Goal: Information Seeking & Learning: Learn about a topic

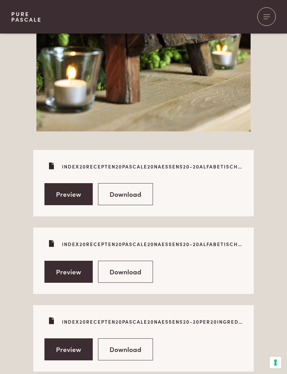
scroll to position [1742, 0]
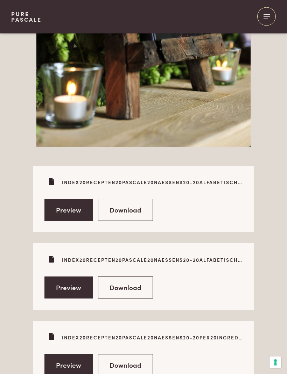
click at [119, 206] on link "Download" at bounding box center [125, 210] width 55 height 22
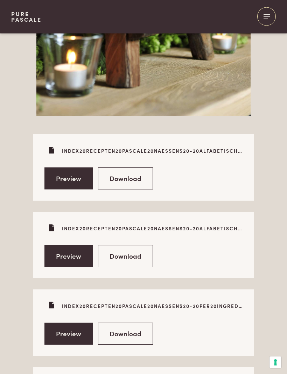
scroll to position [1774, 0]
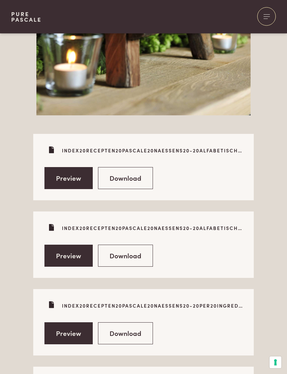
click at [113, 256] on link "Download" at bounding box center [125, 256] width 55 height 22
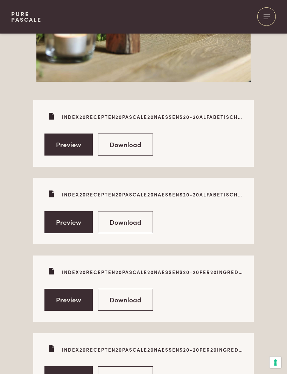
scroll to position [1826, 0]
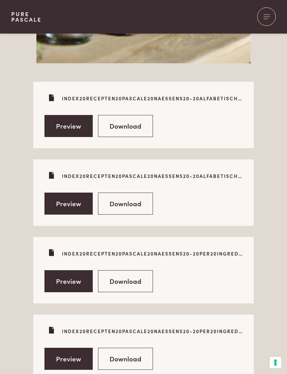
click at [112, 283] on link "Download" at bounding box center [125, 281] width 55 height 22
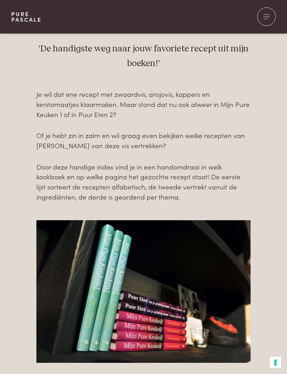
scroll to position [0, 0]
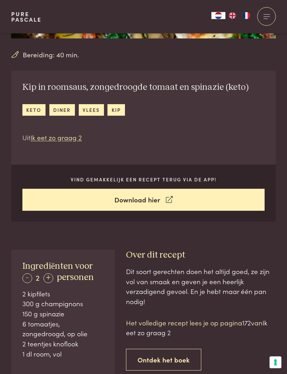
scroll to position [145, 0]
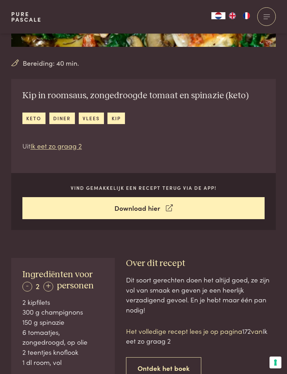
click at [0, 359] on div "Ingrediënten voor - 2 + personen 2 kipfilets 300 g champignons 150 g spinazie 6…" at bounding box center [143, 374] width 287 height 233
click at [5, 356] on div "Ingrediënten voor - 2 + personen 2 kipfilets 300 g champignons 150 g spinazie 6…" at bounding box center [143, 374] width 287 height 233
click at [1, 293] on div "Ingrediënten voor - 2 + personen 2 kipfilets 300 g champignons 150 g spinazie 6…" at bounding box center [143, 374] width 287 height 233
click at [230, 207] on link "Download hier" at bounding box center [143, 208] width 242 height 22
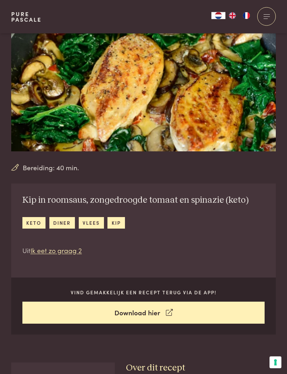
scroll to position [42, 0]
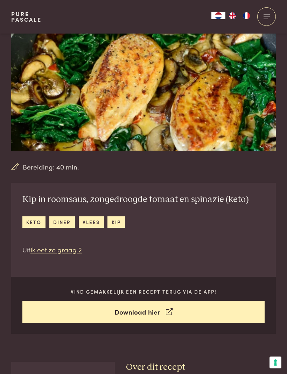
click at [170, 312] on icon at bounding box center [169, 312] width 7 height 10
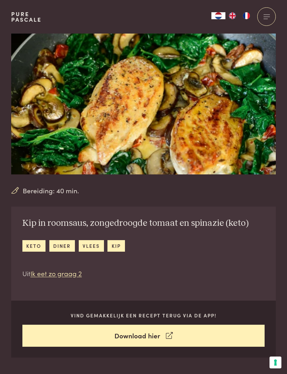
scroll to position [0, 0]
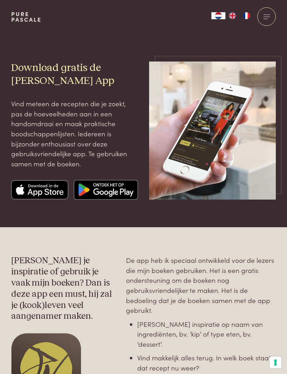
click at [31, 188] on img at bounding box center [39, 190] width 57 height 20
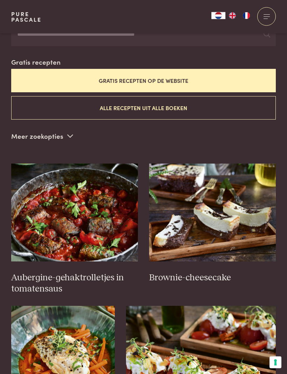
scroll to position [183, 0]
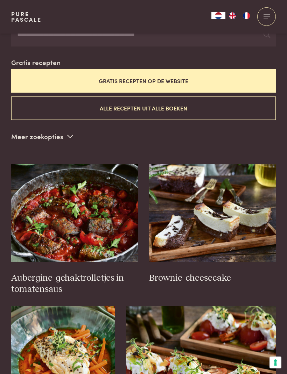
click at [195, 80] on button "Gratis recepten op de website" at bounding box center [143, 80] width 264 height 23
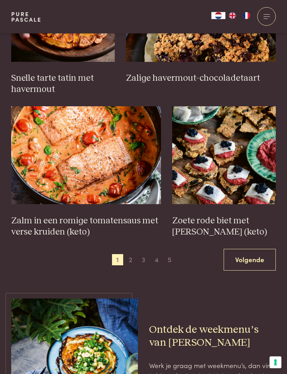
scroll to position [952, 0]
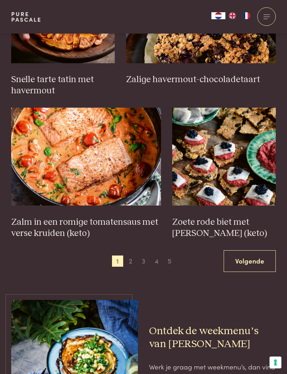
click at [49, 204] on link "Zalm in een romige tomatensaus met verse kruiden (keto)" at bounding box center [86, 174] width 150 height 132
click at [50, 217] on h3 "Zalm in een romige tomatensaus met verse kruiden (keto)" at bounding box center [86, 228] width 150 height 22
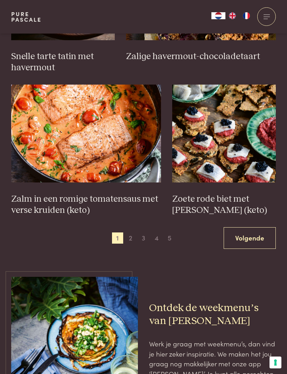
click at [134, 233] on span "2" at bounding box center [130, 238] width 11 height 11
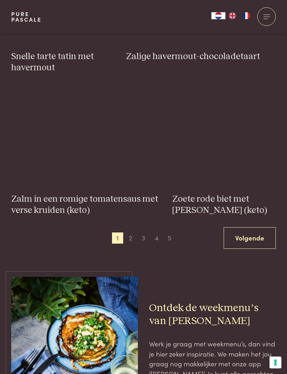
click at [254, 227] on link "Volgende" at bounding box center [249, 238] width 52 height 22
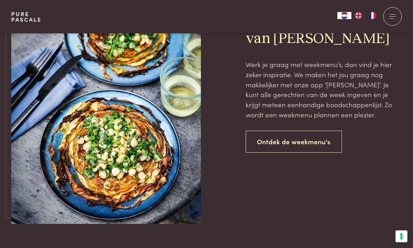
scroll to position [1529, 0]
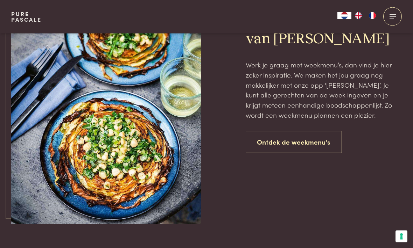
click at [279, 133] on link "Ontdek de weekmenu's" at bounding box center [294, 143] width 97 height 22
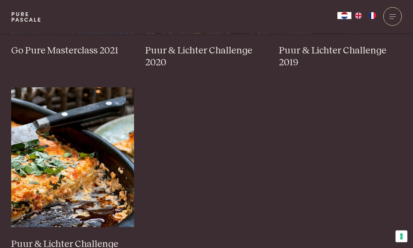
scroll to position [632, 0]
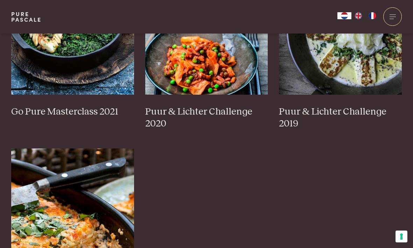
click at [44, 162] on img at bounding box center [72, 219] width 123 height 140
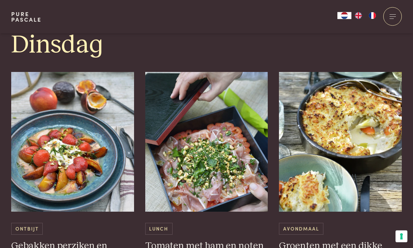
scroll to position [718, 0]
click at [50, 161] on img at bounding box center [72, 142] width 123 height 140
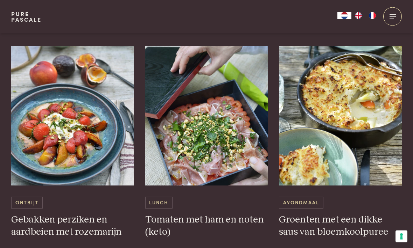
scroll to position [745, 0]
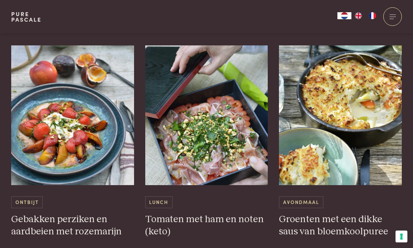
click at [172, 216] on h3 "Tomaten met ham en noten (keto)" at bounding box center [206, 226] width 123 height 24
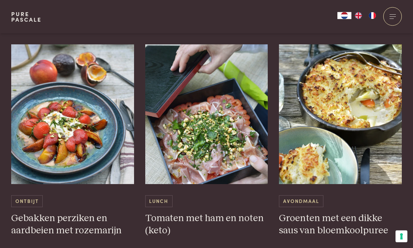
scroll to position [746, 0]
click at [343, 144] on img at bounding box center [340, 114] width 123 height 140
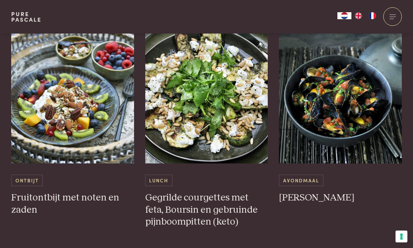
scroll to position [1048, 0]
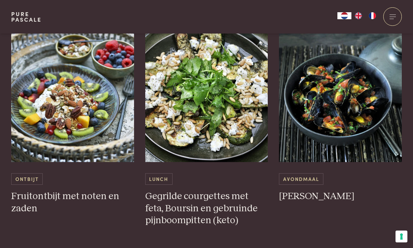
click at [335, 86] on img at bounding box center [340, 92] width 123 height 140
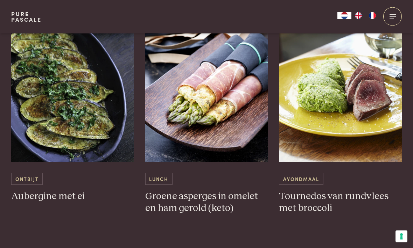
scroll to position [2038, 0]
click at [306, 193] on h3 "Tournedos van rundvlees met broccoli" at bounding box center [340, 203] width 123 height 24
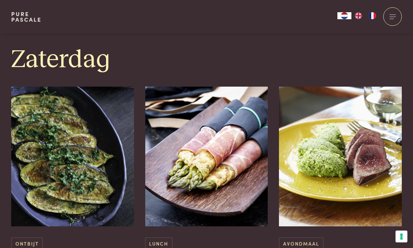
scroll to position [1928, 0]
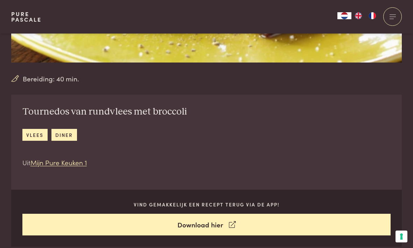
scroll to position [194, 0]
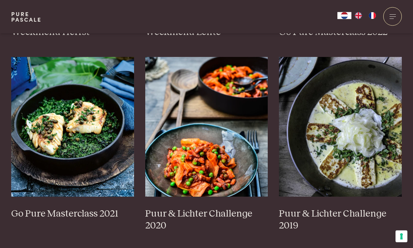
scroll to position [530, 0]
click at [351, 114] on img at bounding box center [340, 127] width 123 height 140
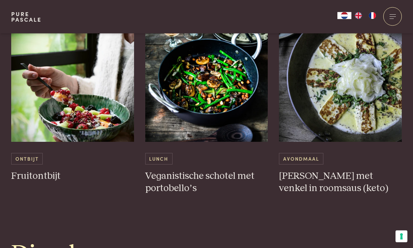
scroll to position [382, 0]
click at [49, 118] on img at bounding box center [72, 72] width 123 height 140
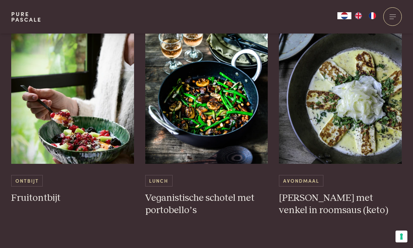
scroll to position [360, 0]
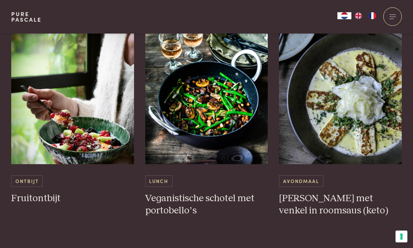
click at [193, 112] on img at bounding box center [206, 94] width 123 height 140
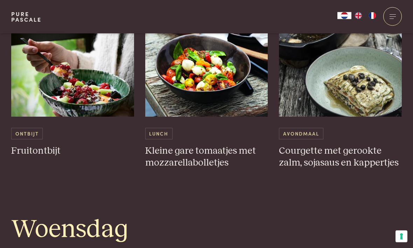
scroll to position [687, 0]
click at [171, 153] on h3 "Kleine gare tomaatjes met mozzarellabolletjes" at bounding box center [206, 157] width 123 height 24
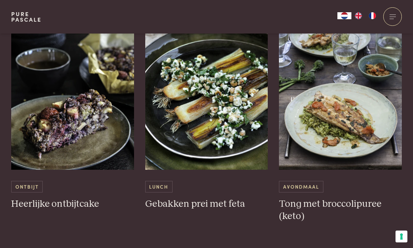
scroll to position [1529, 0]
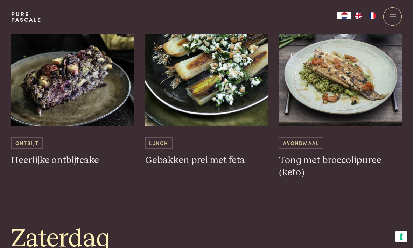
click at [315, 155] on h3 "Tong met broccolipuree (keto)" at bounding box center [340, 167] width 123 height 24
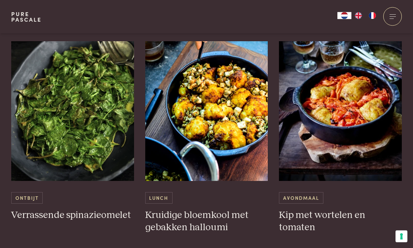
scroll to position [2033, 0]
click at [318, 198] on div "Avondmaal Kip met wortelen en tomaten" at bounding box center [340, 212] width 123 height 41
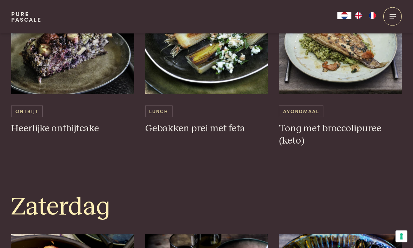
scroll to position [1539, 0]
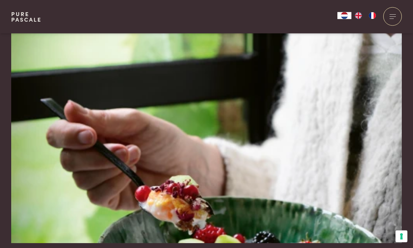
scroll to position [15, 0]
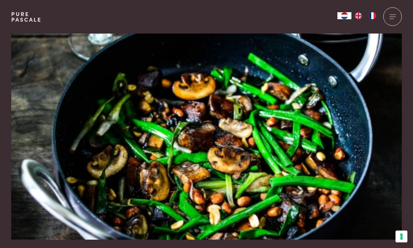
scroll to position [6, 0]
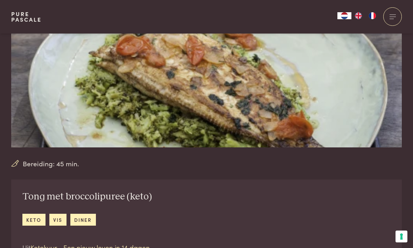
scroll to position [111, 0]
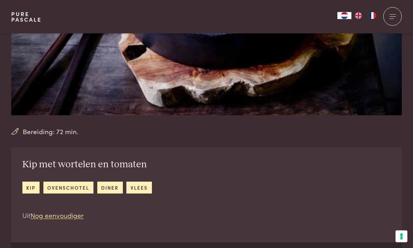
scroll to position [139, 0]
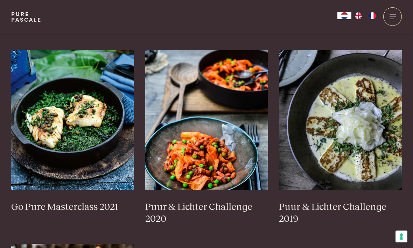
scroll to position [535, 0]
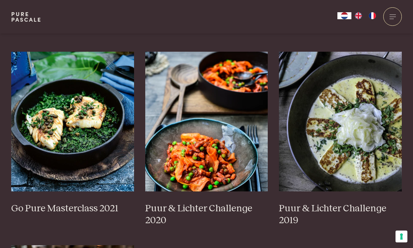
click at [181, 130] on img at bounding box center [206, 122] width 123 height 140
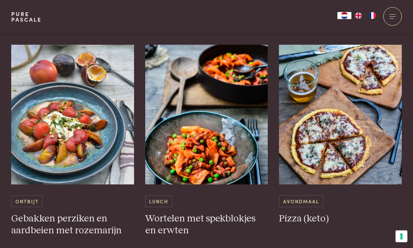
scroll to position [1453, 0]
click at [168, 216] on h3 "Wortelen met spekblokjes en erwten" at bounding box center [206, 225] width 123 height 24
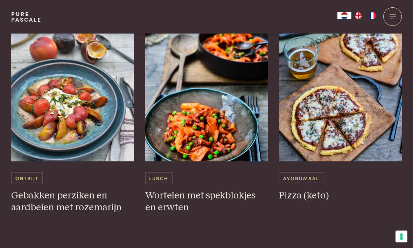
click at [183, 127] on img at bounding box center [206, 92] width 123 height 140
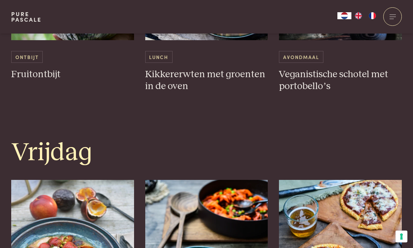
scroll to position [1310, 0]
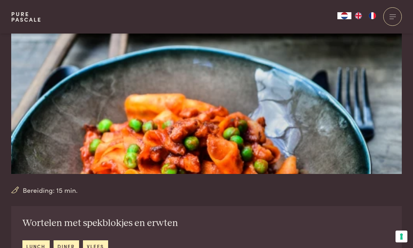
scroll to position [93, 0]
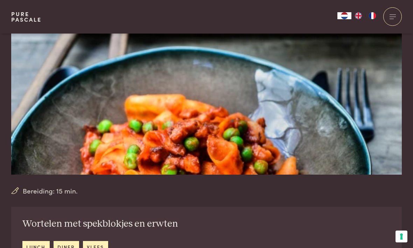
click at [117, 148] on img at bounding box center [206, 58] width 390 height 234
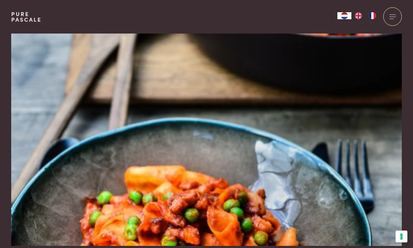
scroll to position [0, 0]
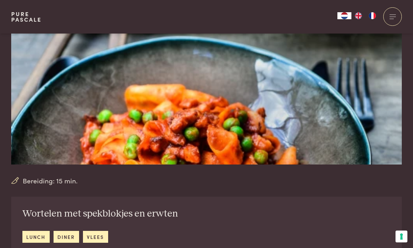
scroll to position [81, 0]
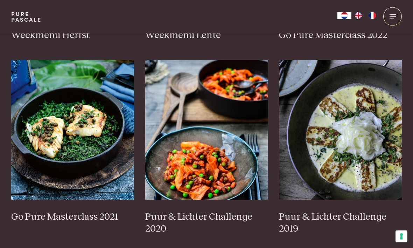
scroll to position [525, 0]
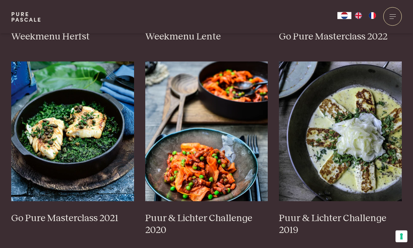
click at [37, 136] on img at bounding box center [72, 132] width 123 height 140
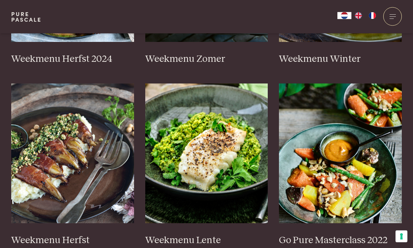
scroll to position [322, 0]
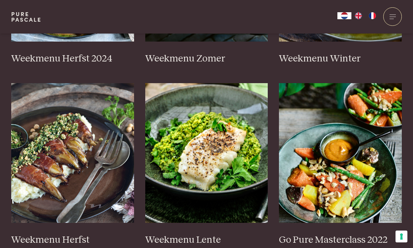
click at [354, 146] on img at bounding box center [340, 153] width 123 height 140
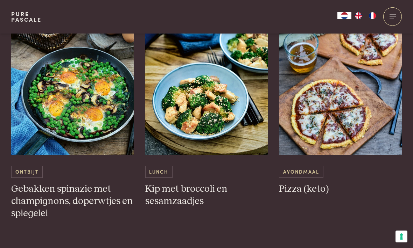
scroll to position [2096, 0]
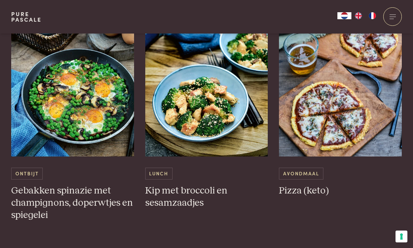
click at [63, 101] on img at bounding box center [72, 87] width 123 height 140
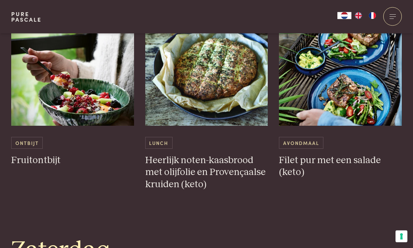
scroll to position [1511, 0]
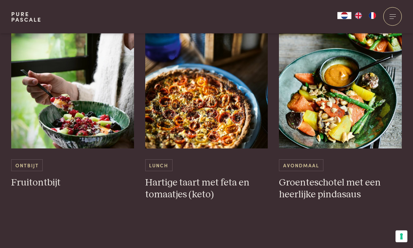
scroll to position [385, 0]
click at [117, 193] on div "Ontbijt Fruitontbijt" at bounding box center [72, 105] width 123 height 192
click at [166, 194] on h3 "Hartige taart met feta en tomaatjes (keto)" at bounding box center [206, 189] width 123 height 24
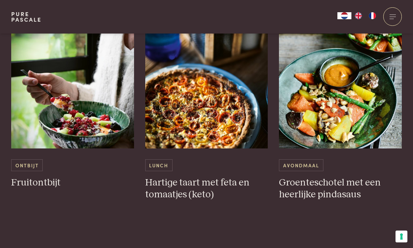
click at [154, 177] on h3 "Hartige taart met feta en tomaatjes (keto)" at bounding box center [206, 189] width 123 height 24
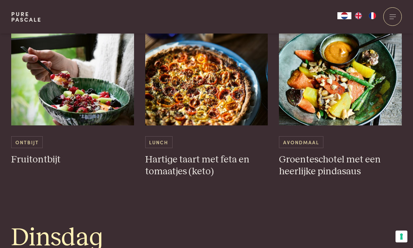
click at [373, 97] on img at bounding box center [340, 56] width 123 height 140
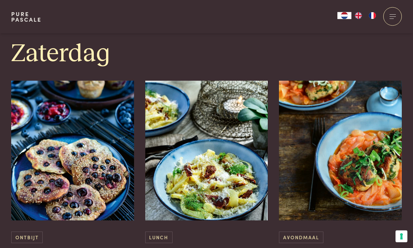
scroll to position [1759, 0]
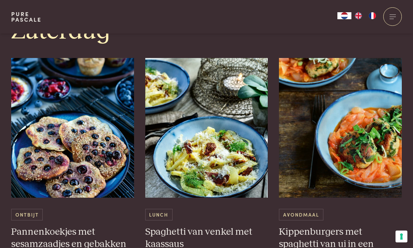
click at [91, 226] on h3 "Pannenkoekjes met sesamzaadjes en gebakken bessen" at bounding box center [72, 244] width 123 height 36
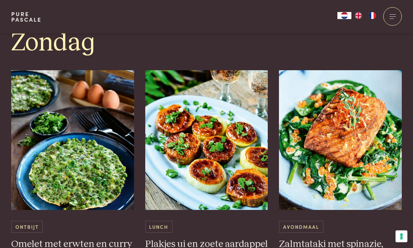
scroll to position [2039, 0]
click at [88, 152] on img at bounding box center [72, 140] width 123 height 140
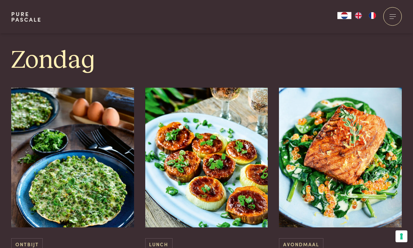
scroll to position [2001, 0]
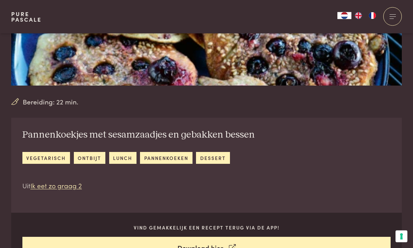
scroll to position [178, 0]
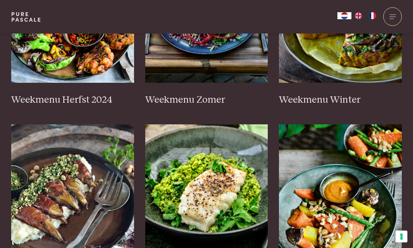
scroll to position [278, 0]
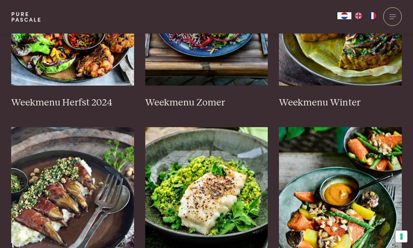
click at [88, 179] on img at bounding box center [72, 197] width 123 height 140
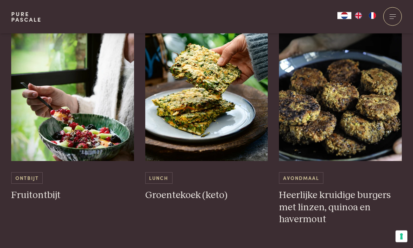
scroll to position [632, 0]
click at [343, 199] on h3 "Heerlijke kruidige burgers met linzen, quinoa en havermout" at bounding box center [340, 208] width 123 height 36
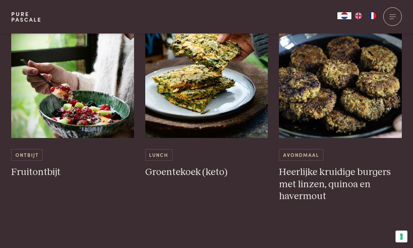
click at [207, 95] on img at bounding box center [206, 68] width 123 height 140
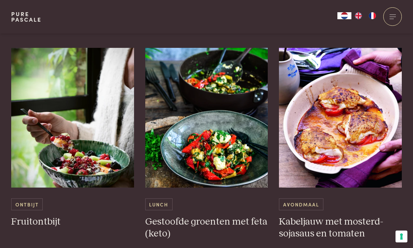
scroll to position [897, 0]
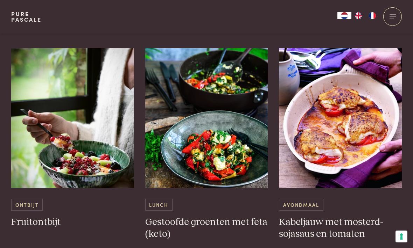
click at [208, 216] on h3 "Gestoofde groenten met feta (keto)" at bounding box center [206, 228] width 123 height 24
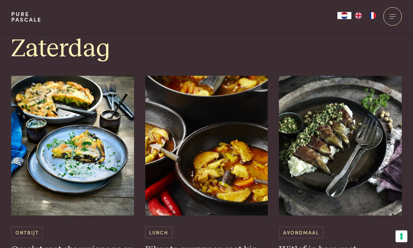
scroll to position [1723, 0]
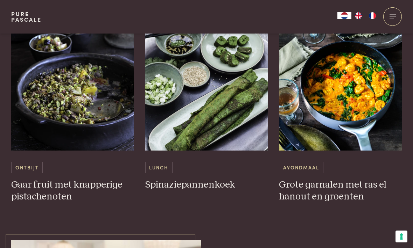
scroll to position [2089, 0]
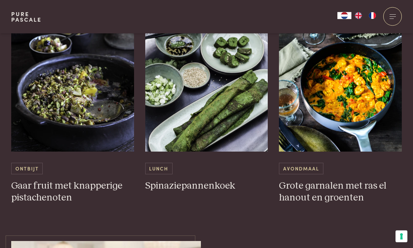
click at [346, 189] on h3 "Grote garnalen met ras el hanout en groenten" at bounding box center [340, 192] width 123 height 24
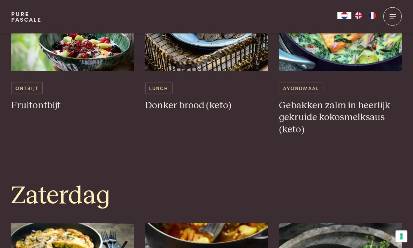
scroll to position [1567, 0]
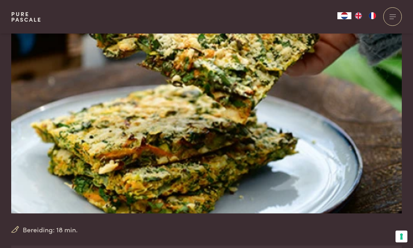
scroll to position [54, 0]
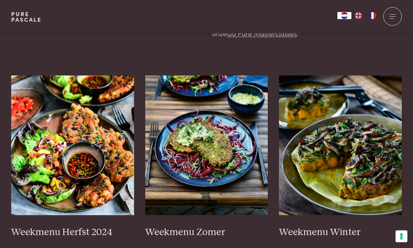
scroll to position [148, 0]
click at [363, 161] on img at bounding box center [340, 146] width 123 height 140
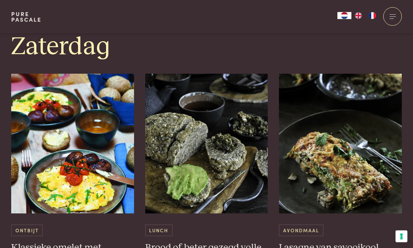
scroll to position [1724, 0]
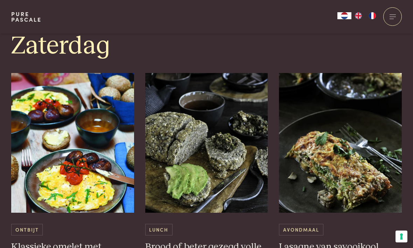
click at [392, 188] on img at bounding box center [340, 143] width 123 height 140
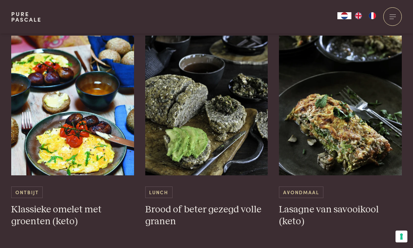
scroll to position [1761, 0]
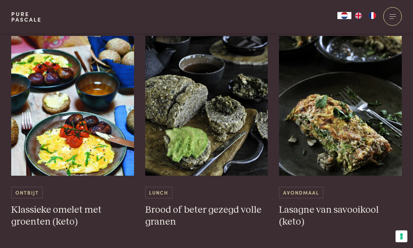
click at [341, 102] on img at bounding box center [340, 106] width 123 height 140
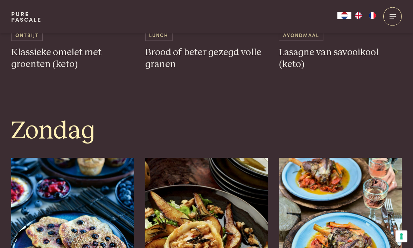
scroll to position [1906, 0]
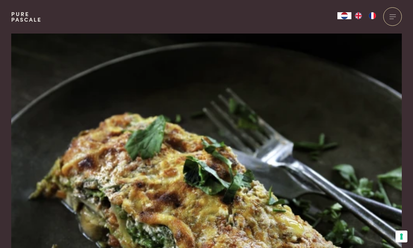
scroll to position [8, 0]
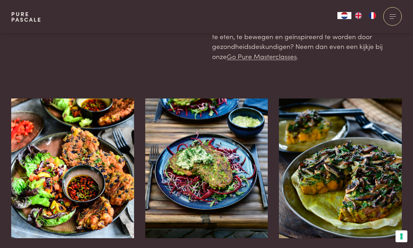
scroll to position [125, 0]
click at [222, 157] on img at bounding box center [206, 169] width 123 height 140
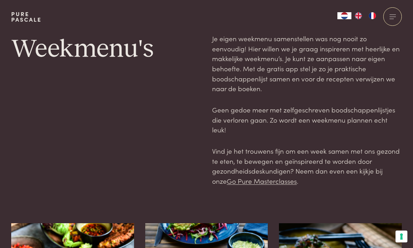
scroll to position [148, 0]
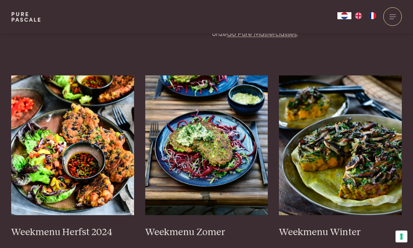
click at [73, 152] on img at bounding box center [72, 146] width 123 height 140
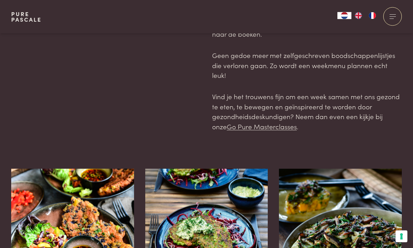
scroll to position [0, 0]
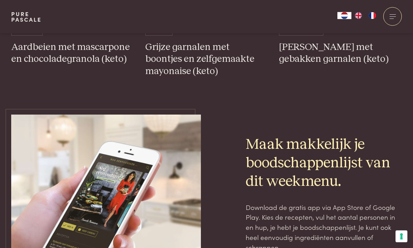
scroll to position [2202, 0]
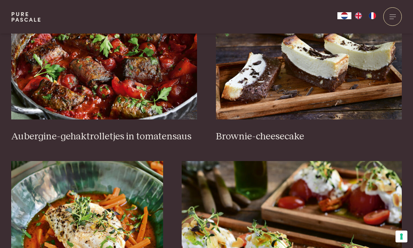
scroll to position [303, 0]
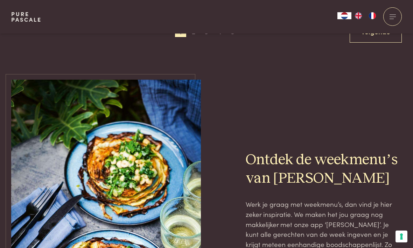
scroll to position [1368, 0]
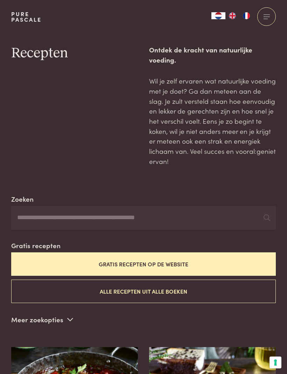
click at [192, 260] on button "Gratis recepten op de website" at bounding box center [143, 264] width 264 height 23
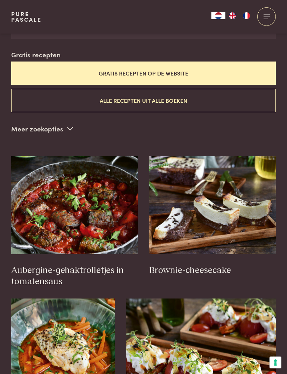
scroll to position [191, 0]
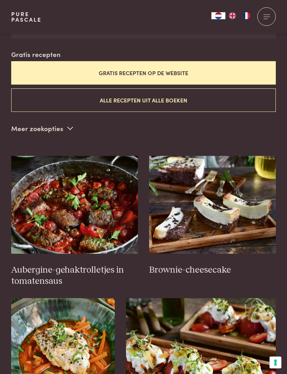
click at [177, 99] on button "Alle recepten uit alle boeken" at bounding box center [143, 99] width 264 height 23
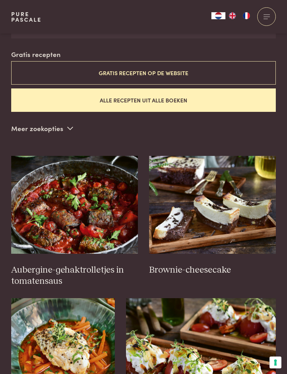
click at [178, 73] on button "Gratis recepten op de website" at bounding box center [143, 72] width 264 height 23
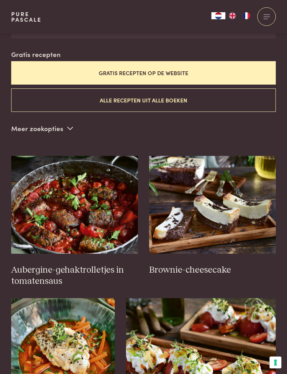
click at [182, 99] on button "Alle recepten uit alle boeken" at bounding box center [143, 99] width 264 height 23
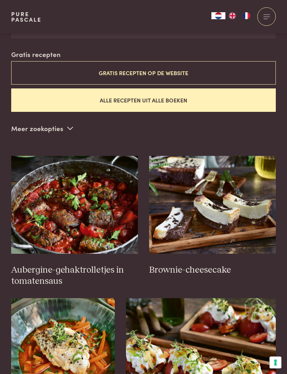
click at [182, 73] on button "Gratis recepten op de website" at bounding box center [143, 72] width 264 height 23
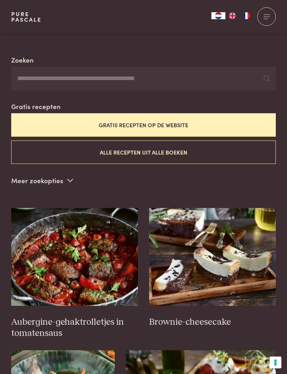
scroll to position [139, 0]
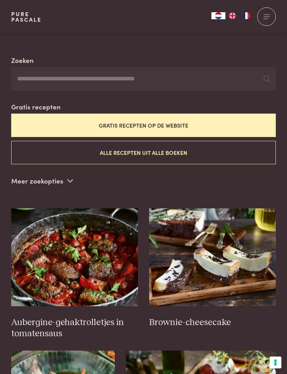
click at [144, 79] on input "Zoeken" at bounding box center [143, 79] width 264 height 24
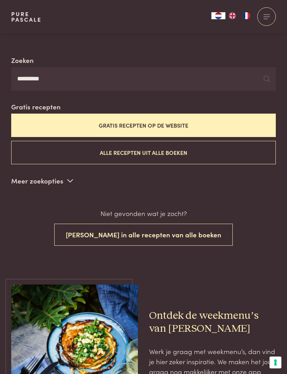
click at [182, 227] on button "Zoek in alle recepten van alle boeken" at bounding box center [143, 235] width 178 height 22
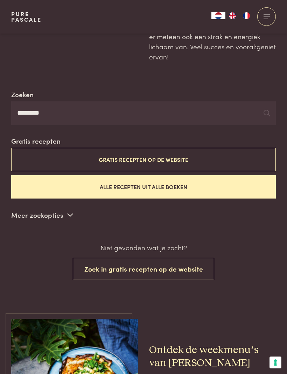
scroll to position [104, 0]
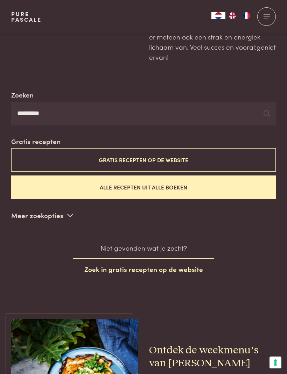
click at [197, 269] on button "Zoek in gratis recepten op de website" at bounding box center [144, 269] width 142 height 22
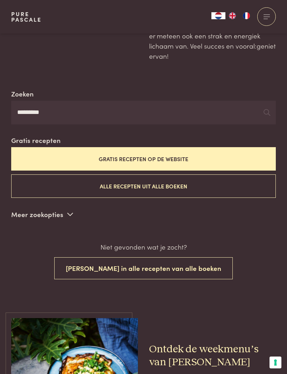
scroll to position [104, 0]
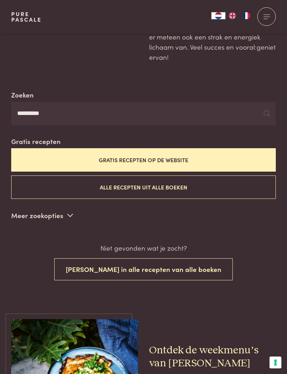
click at [185, 185] on button "Alle recepten uit alle boeken" at bounding box center [143, 187] width 264 height 23
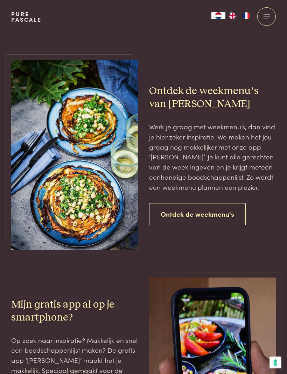
scroll to position [374, 0]
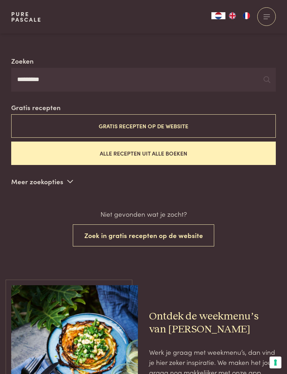
click at [170, 235] on button "Zoek in gratis recepten op de website" at bounding box center [144, 236] width 142 height 22
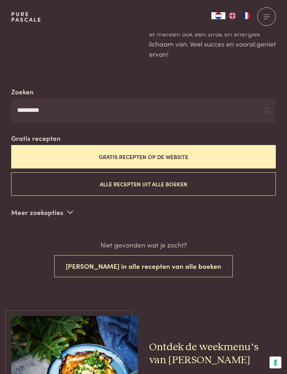
scroll to position [104, 0]
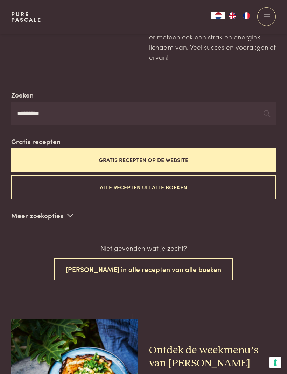
click at [171, 154] on button "Gratis recepten op de website" at bounding box center [143, 159] width 264 height 23
click at [61, 115] on input "********" at bounding box center [143, 114] width 264 height 24
type input "*"
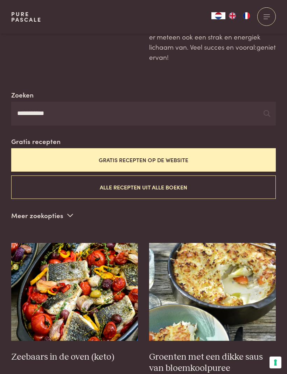
type input "**********"
click at [165, 186] on button "Alle recepten uit alle boeken" at bounding box center [143, 187] width 264 height 23
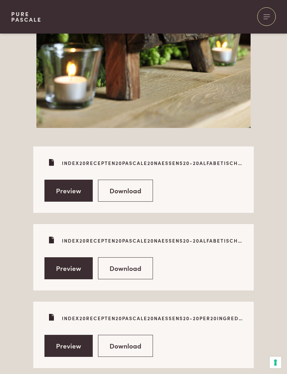
scroll to position [1761, 0]
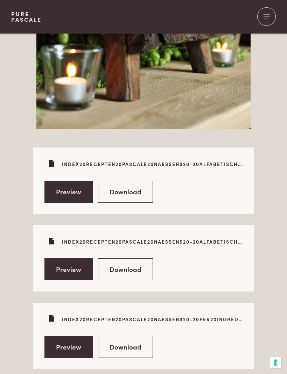
click at [138, 189] on link "Download" at bounding box center [125, 192] width 55 height 22
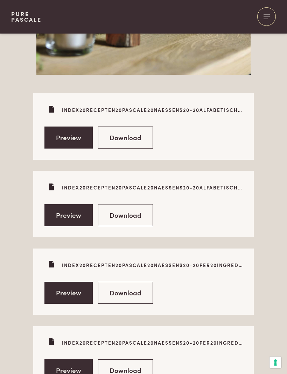
scroll to position [1823, 0]
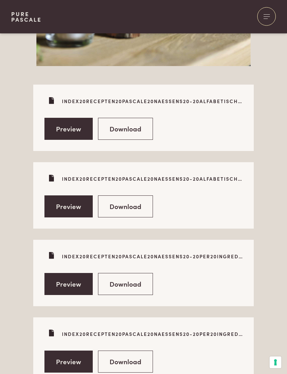
click at [134, 207] on link "Download" at bounding box center [125, 207] width 55 height 22
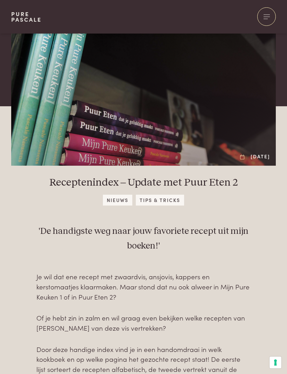
scroll to position [1847, 0]
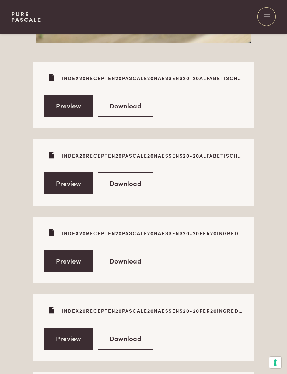
click at [135, 104] on link "Download" at bounding box center [125, 106] width 55 height 22
click at [132, 180] on link "Download" at bounding box center [125, 183] width 55 height 22
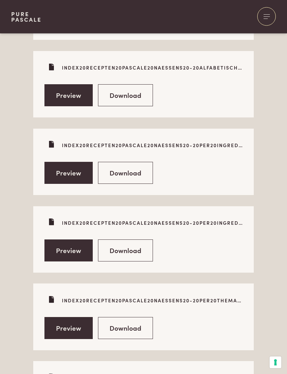
scroll to position [1934, 0]
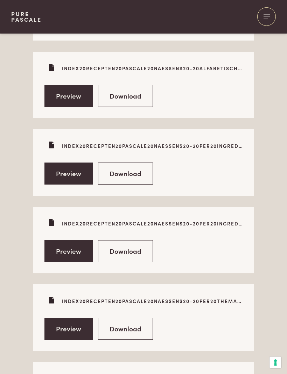
click at [139, 165] on link "Download" at bounding box center [125, 174] width 55 height 22
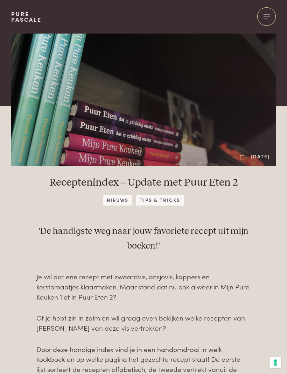
scroll to position [1958, 0]
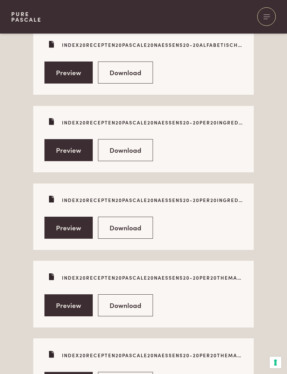
click at [134, 75] on link "Download" at bounding box center [125, 73] width 55 height 22
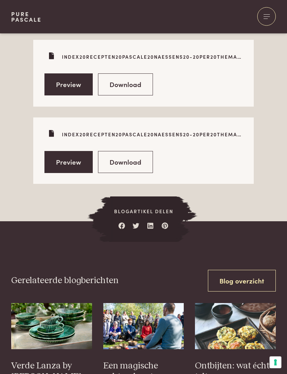
scroll to position [2168, 0]
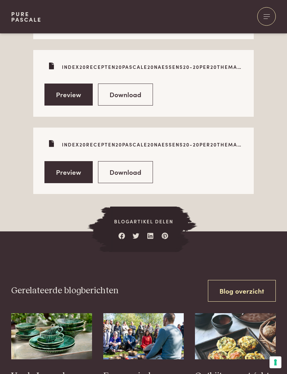
click at [136, 169] on link "Download" at bounding box center [125, 173] width 55 height 22
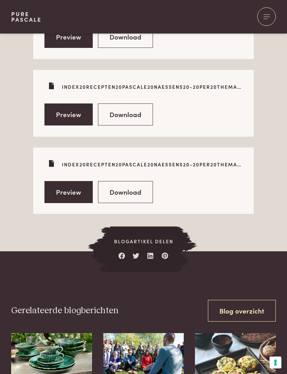
scroll to position [2127, 0]
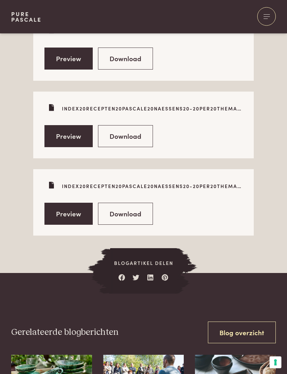
click at [133, 137] on link "Download" at bounding box center [125, 137] width 55 height 22
click at [129, 203] on link "Download" at bounding box center [125, 214] width 55 height 22
click at [135, 137] on link "Download" at bounding box center [125, 136] width 55 height 22
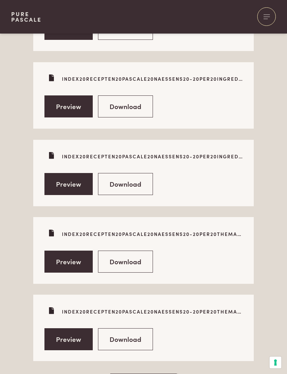
scroll to position [2001, 0]
click at [138, 184] on link "Download" at bounding box center [125, 184] width 55 height 22
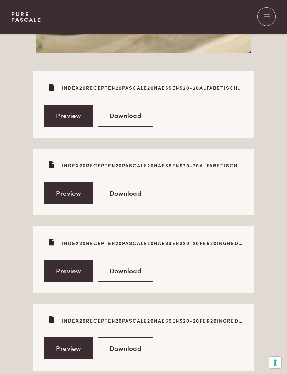
scroll to position [1833, 0]
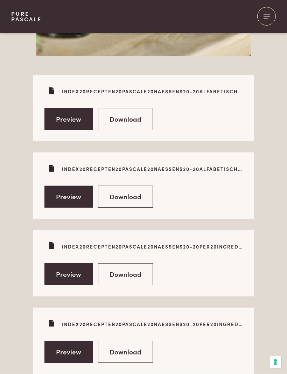
click at [81, 117] on link "Preview" at bounding box center [68, 119] width 48 height 22
click at [79, 194] on link "Preview" at bounding box center [68, 197] width 48 height 22
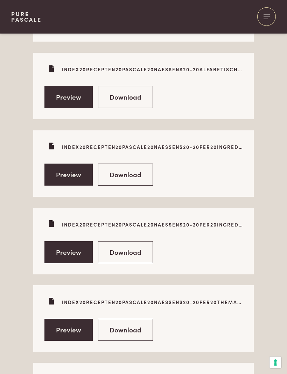
scroll to position [1932, 0]
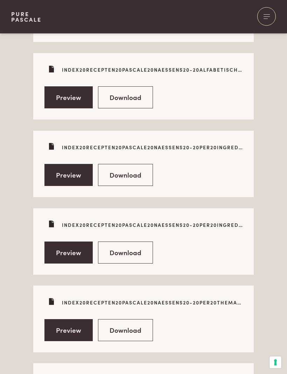
click at [82, 173] on link "Preview" at bounding box center [68, 175] width 48 height 22
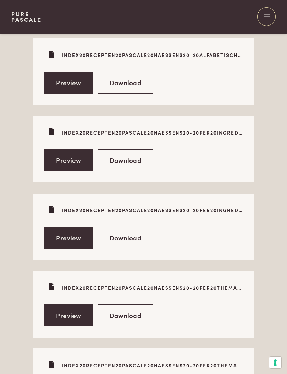
scroll to position [1963, 0]
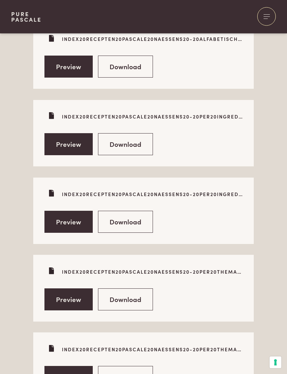
click at [80, 216] on link "Preview" at bounding box center [68, 222] width 48 height 22
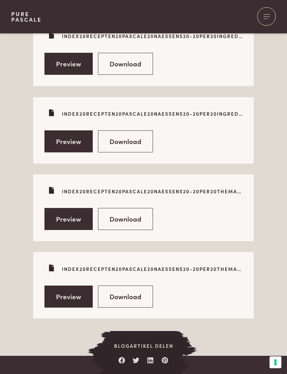
scroll to position [2045, 0]
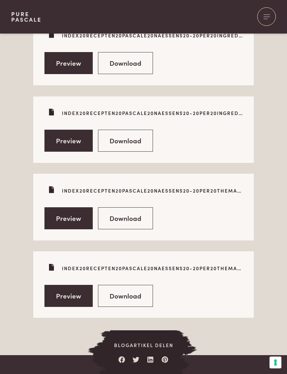
click at [86, 215] on link "Preview" at bounding box center [68, 218] width 48 height 22
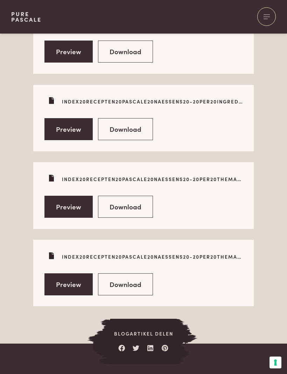
click at [78, 282] on link "Preview" at bounding box center [68, 285] width 48 height 22
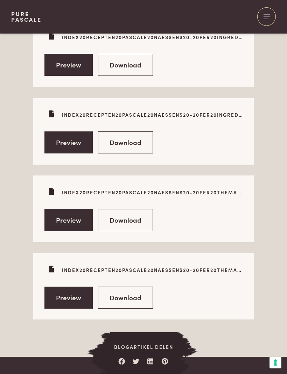
scroll to position [2045, 0]
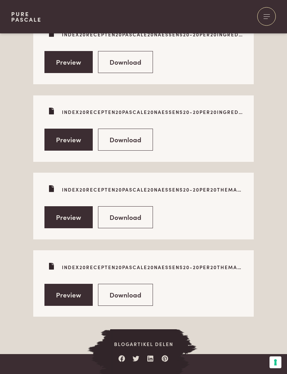
click at [123, 289] on link "Download" at bounding box center [125, 295] width 55 height 22
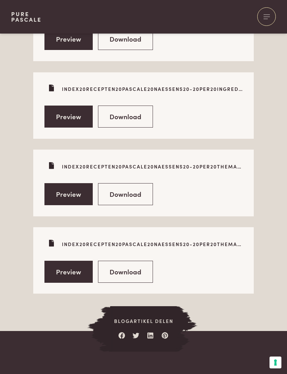
click at [77, 191] on link "Preview" at bounding box center [68, 194] width 48 height 22
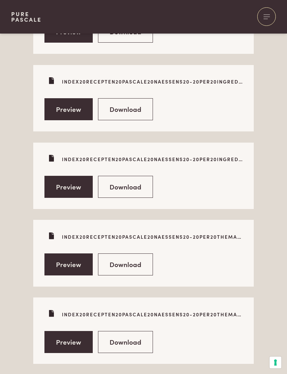
scroll to position [1996, 0]
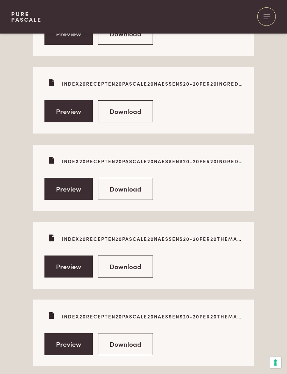
click at [80, 187] on link "Preview" at bounding box center [68, 189] width 48 height 22
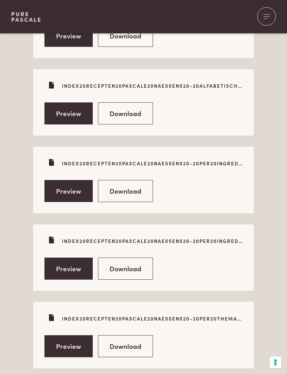
scroll to position [1916, 0]
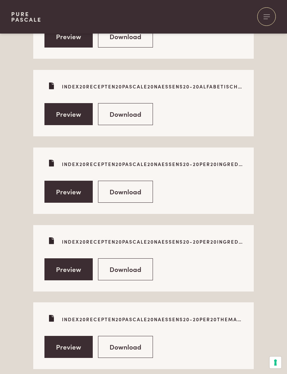
click at [81, 190] on link "Preview" at bounding box center [68, 192] width 48 height 22
